Goal: Task Accomplishment & Management: Manage account settings

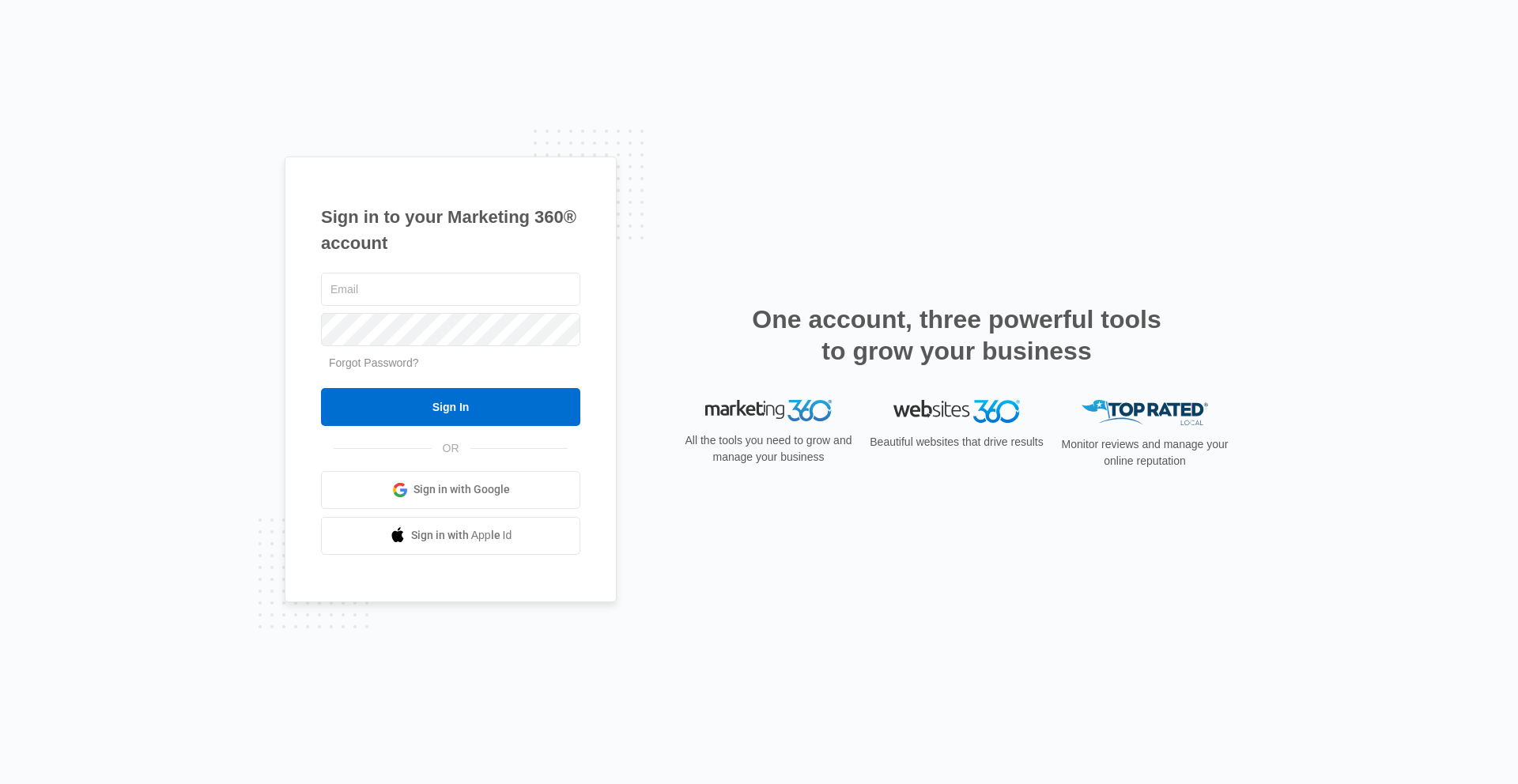
click at [410, 494] on link "Sign in with Google" at bounding box center [450, 490] width 259 height 38
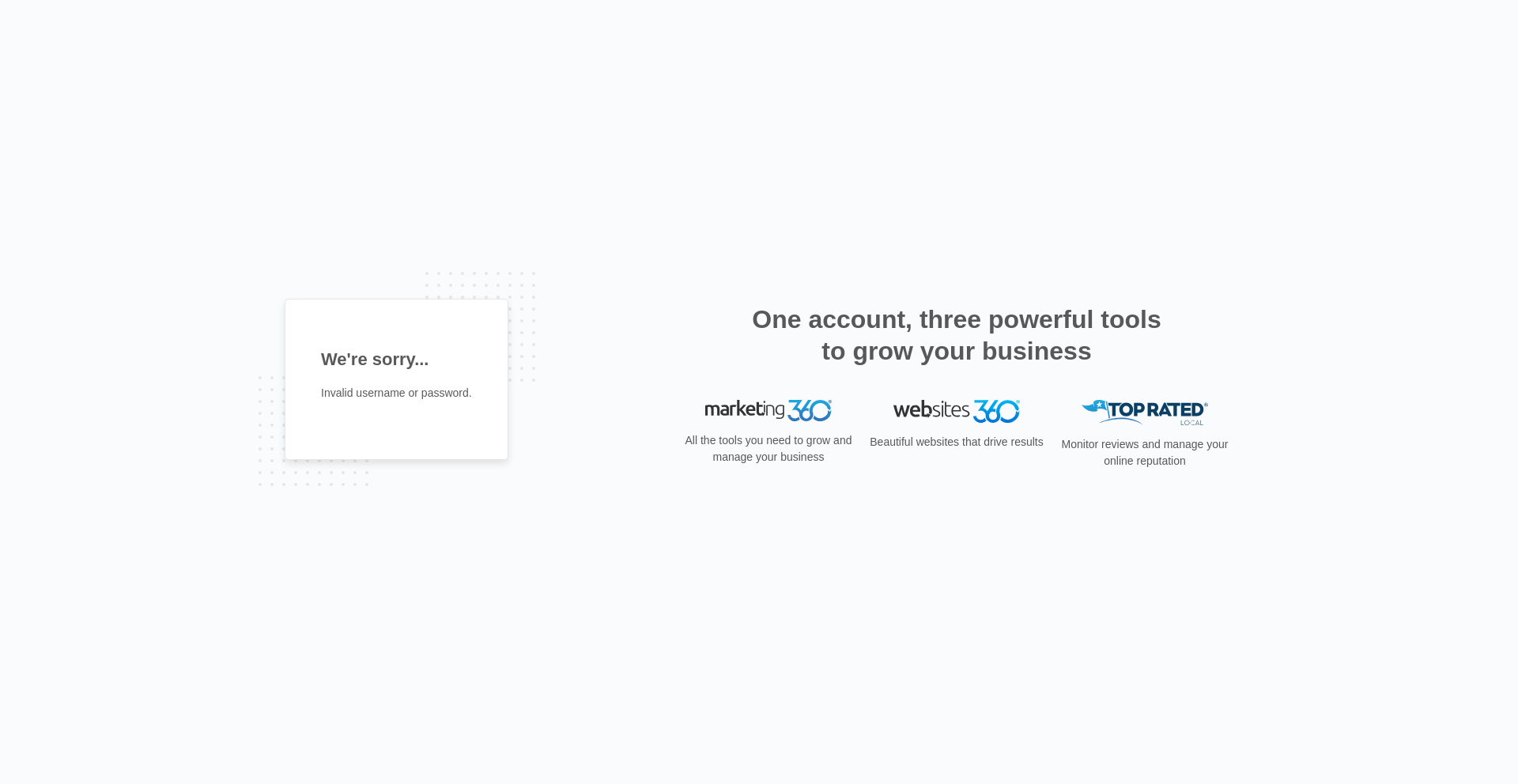
click at [410, 494] on div "We're sorry... Invalid username or password. One account, three powerful tools …" at bounding box center [759, 392] width 1518 height 784
click at [414, 438] on div "We're sorry... Invalid username or password." at bounding box center [396, 379] width 224 height 162
click at [418, 422] on div "We're sorry... Invalid username or password." at bounding box center [396, 379] width 224 height 162
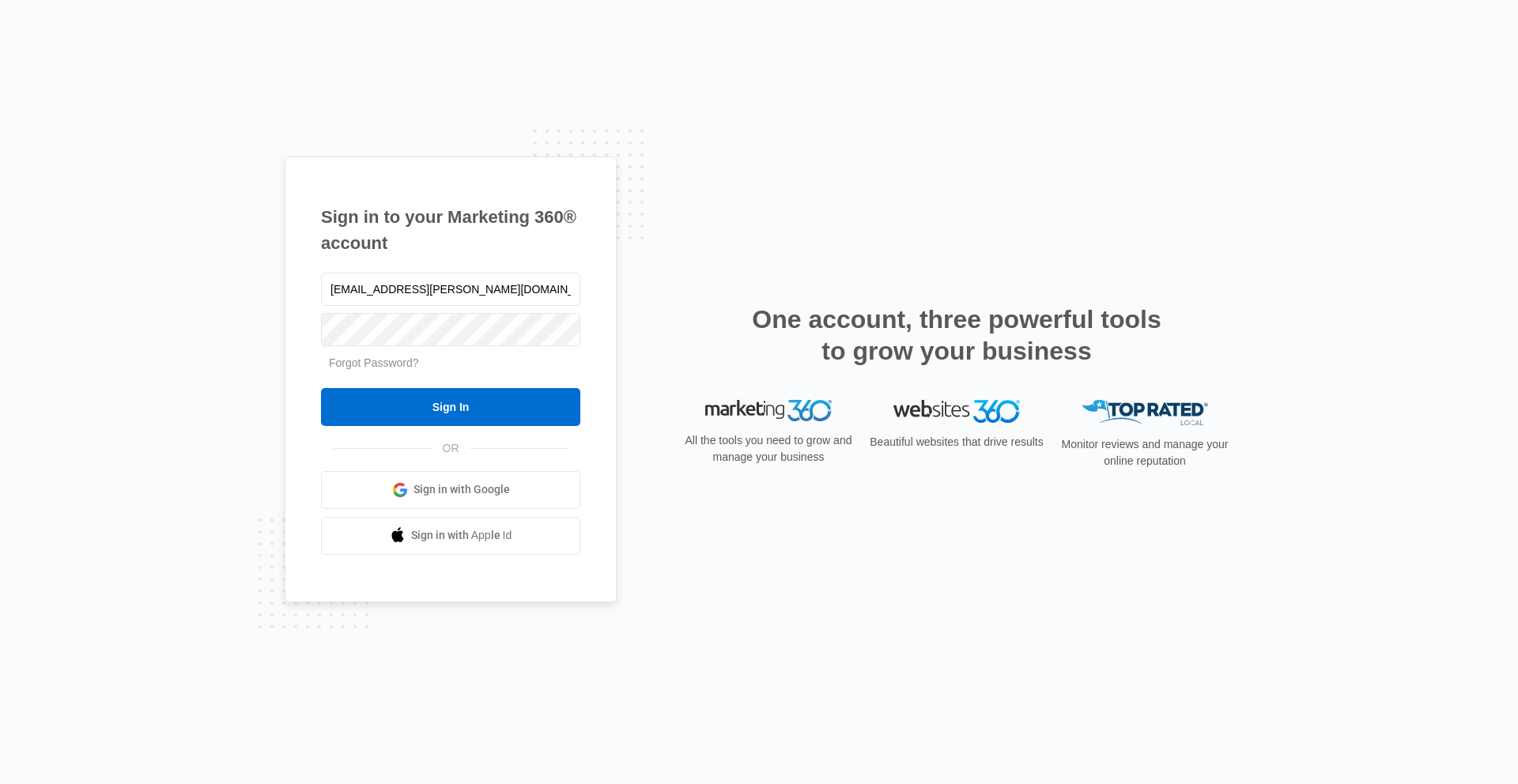
type input "ashleigh.allen@marketing360.com"
click at [321, 388] on input "Sign In" at bounding box center [450, 407] width 259 height 38
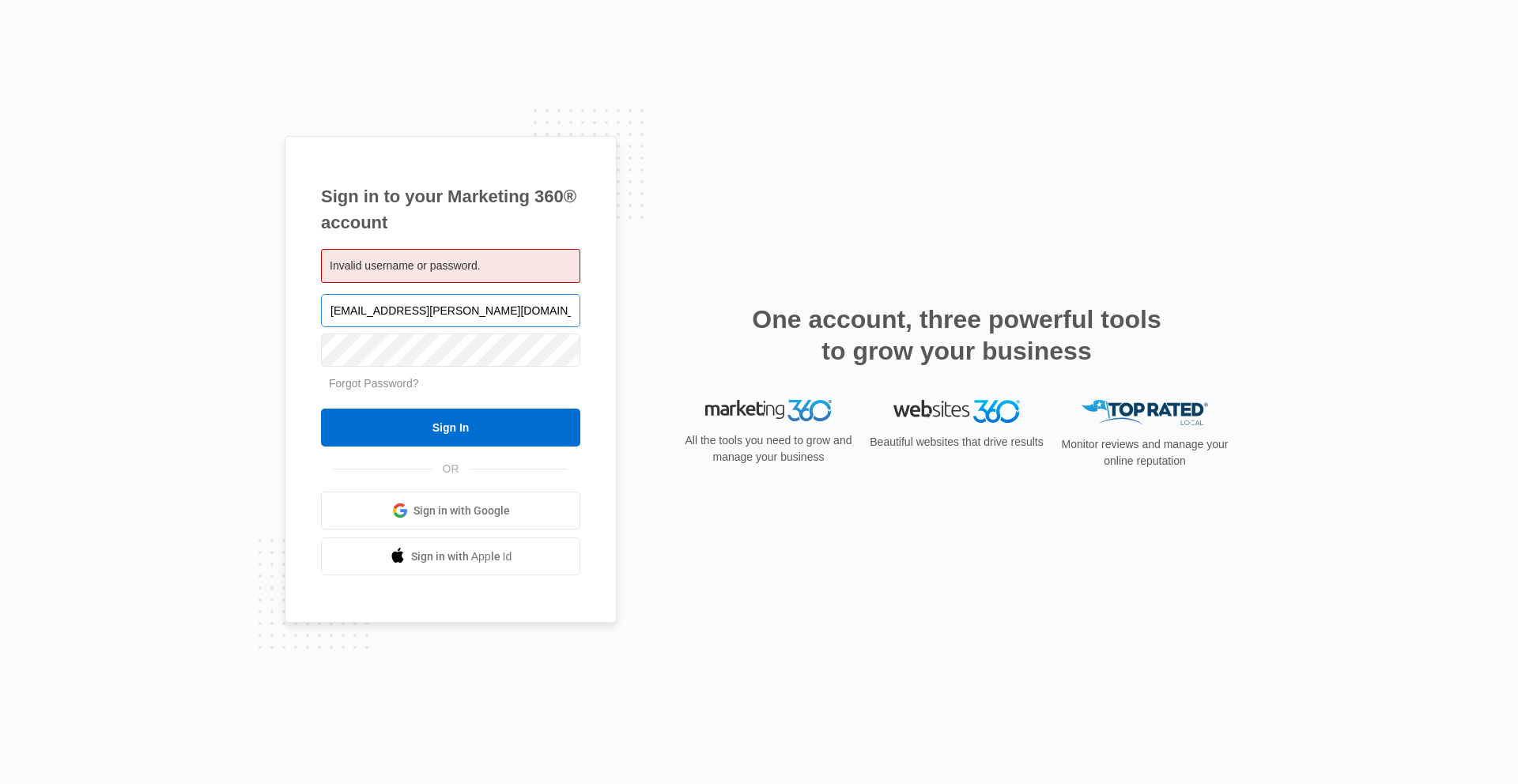
click at [531, 310] on input "[EMAIL_ADDRESS][PERSON_NAME][DOMAIN_NAME]" at bounding box center [450, 310] width 259 height 34
click at [428, 367] on div at bounding box center [450, 349] width 259 height 39
click at [321, 409] on input "Sign In" at bounding box center [450, 428] width 259 height 38
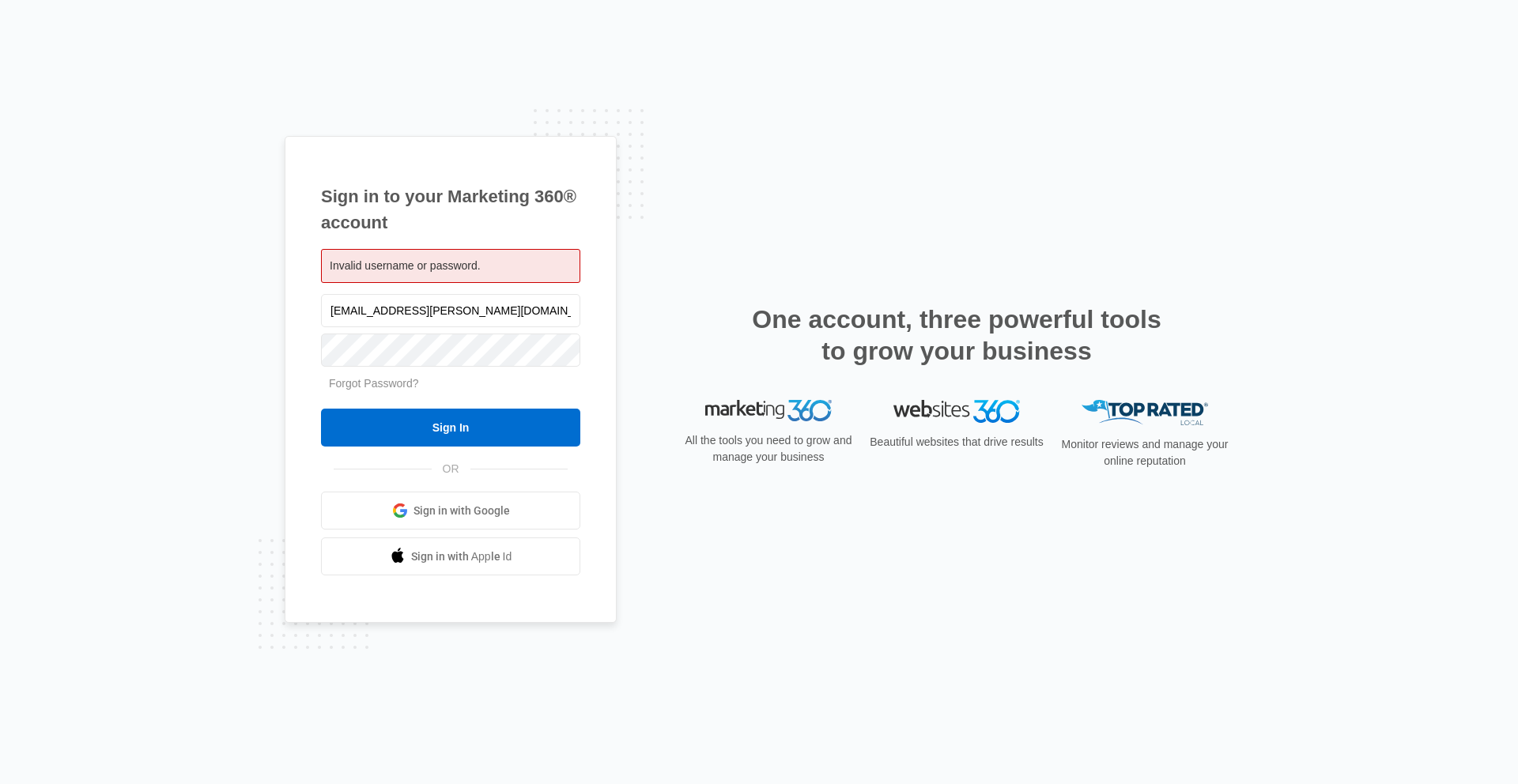
click at [414, 397] on form "ashleigh.allen@marketing360.com Forgot Password? Sign In" at bounding box center [450, 368] width 259 height 156
click at [412, 391] on div "Forgot Password?" at bounding box center [450, 383] width 259 height 16
click at [400, 382] on link "Forgot Password?" at bounding box center [374, 383] width 90 height 12
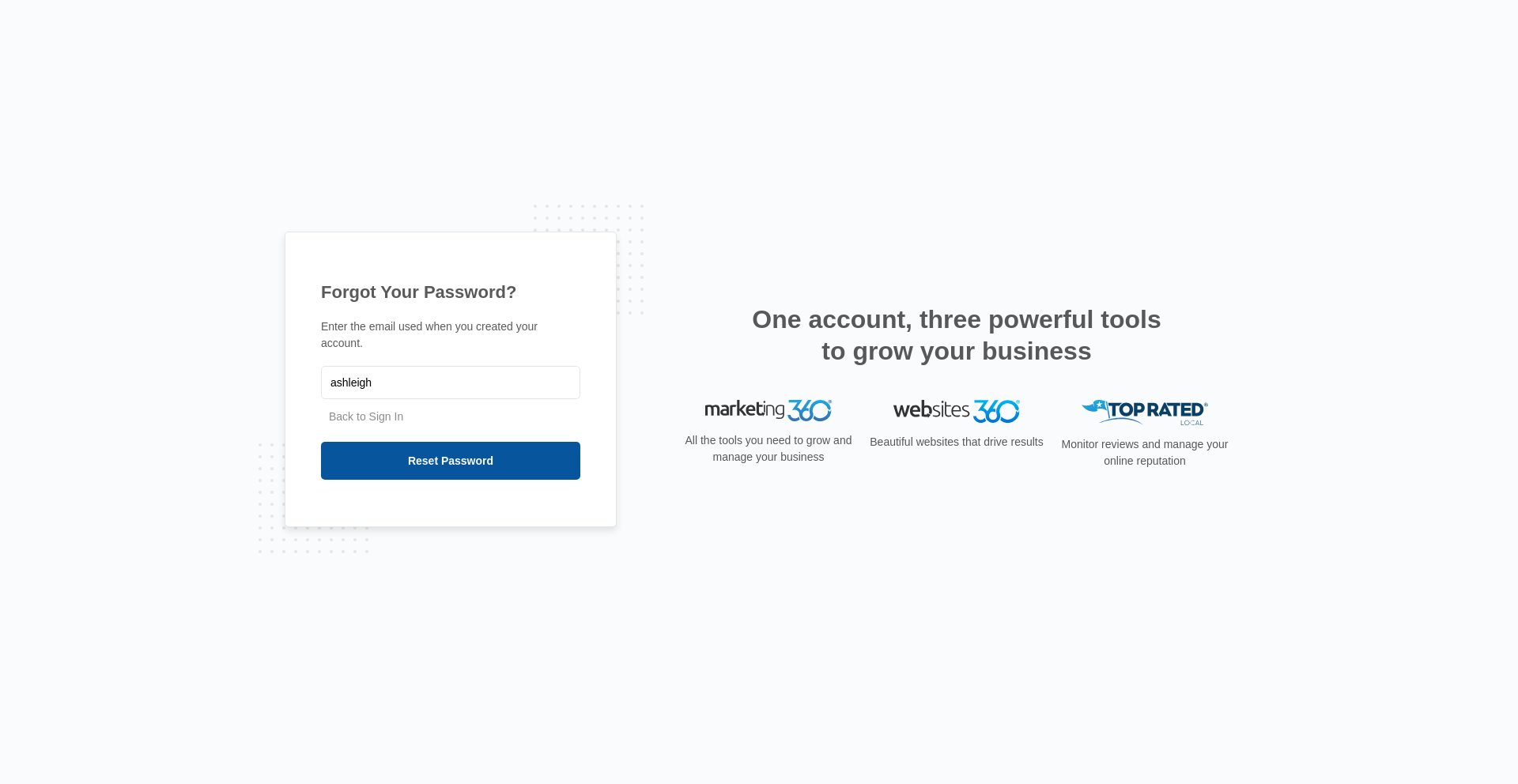
type input "[EMAIL_ADDRESS][PERSON_NAME][DOMAIN_NAME]"
click at [444, 463] on input "Reset Password" at bounding box center [450, 461] width 259 height 38
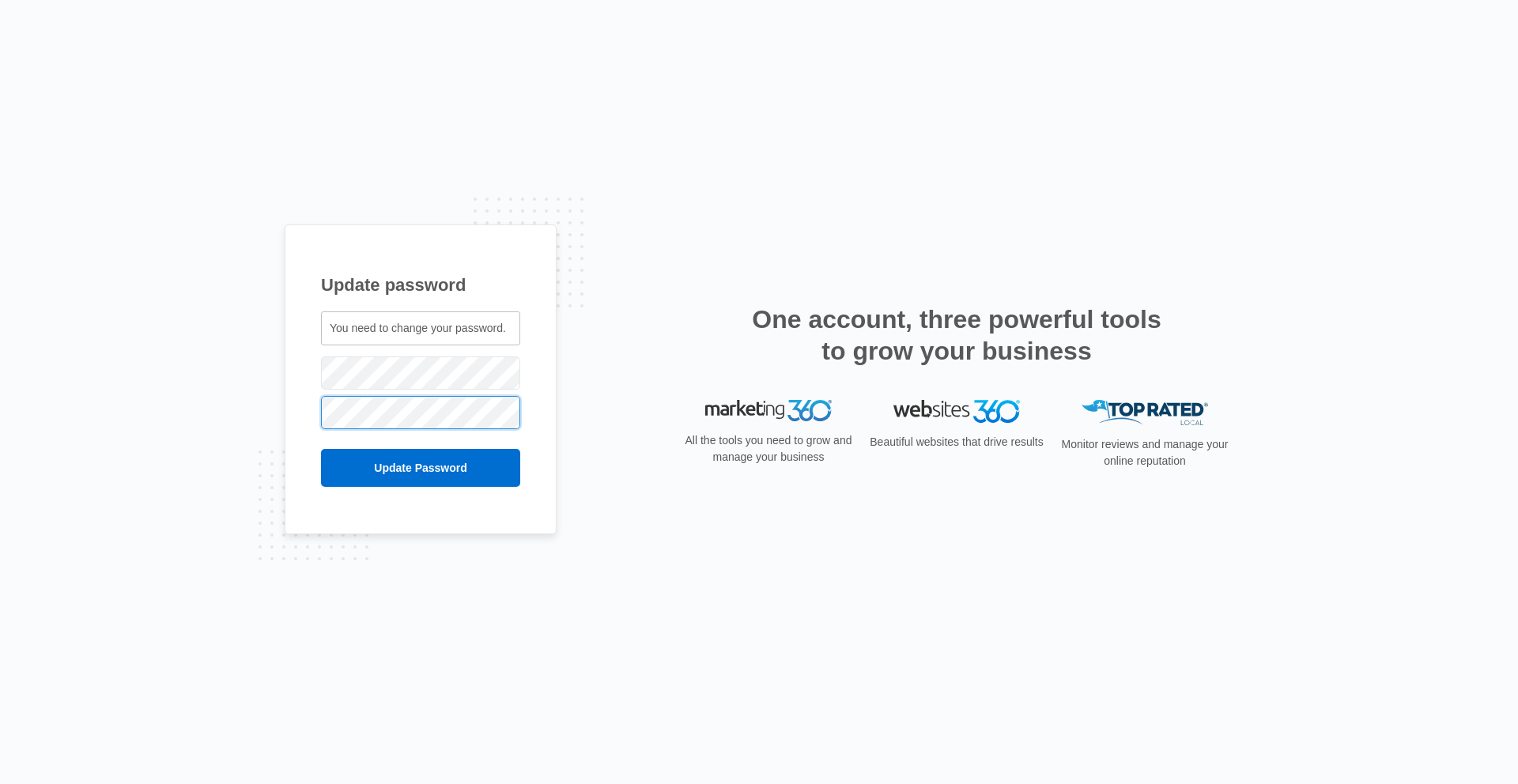
click at [321, 449] on input "Update Password" at bounding box center [421, 468] width 200 height 38
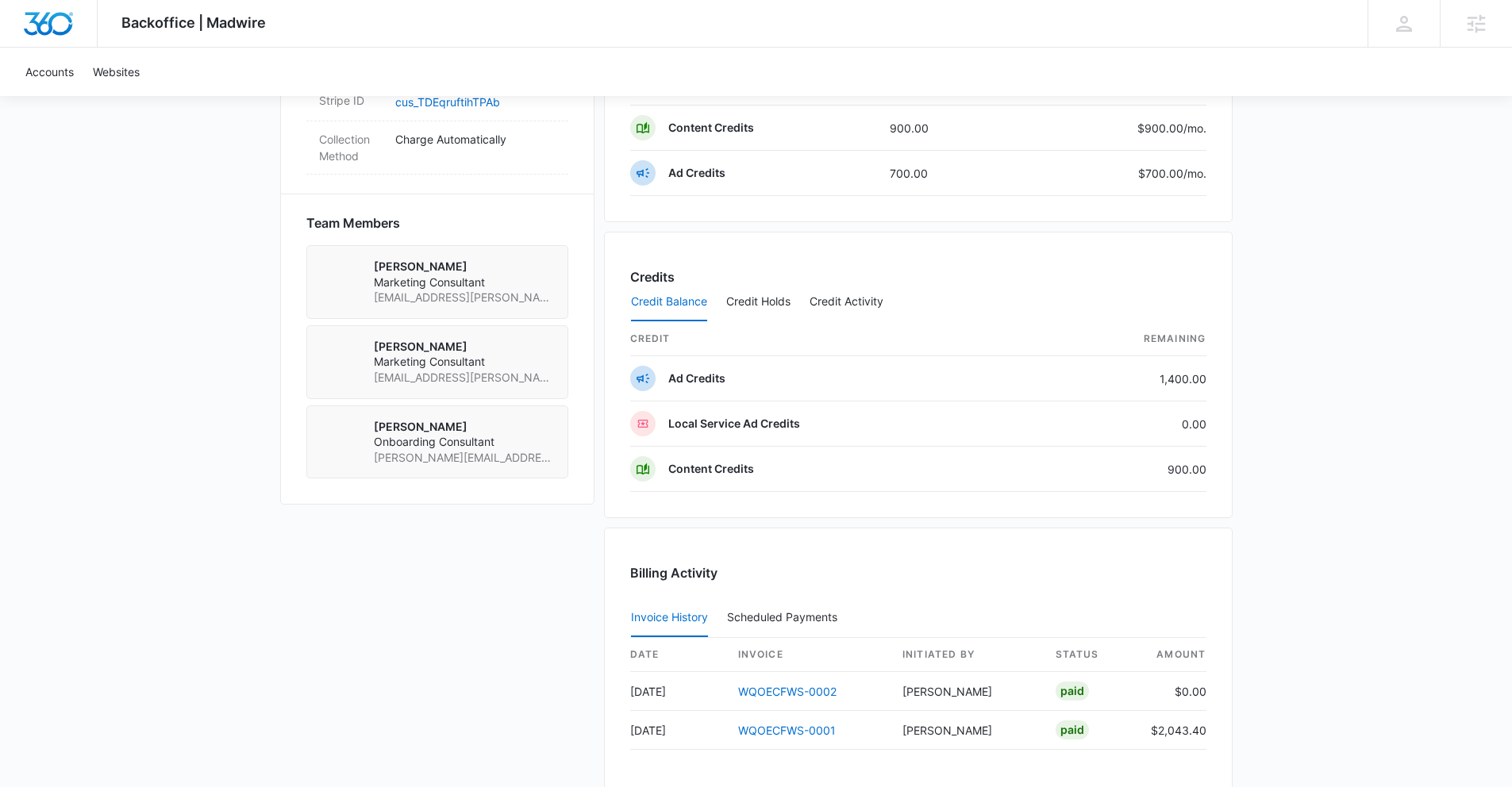
scroll to position [786, 0]
